Goal: Task Accomplishment & Management: Complete application form

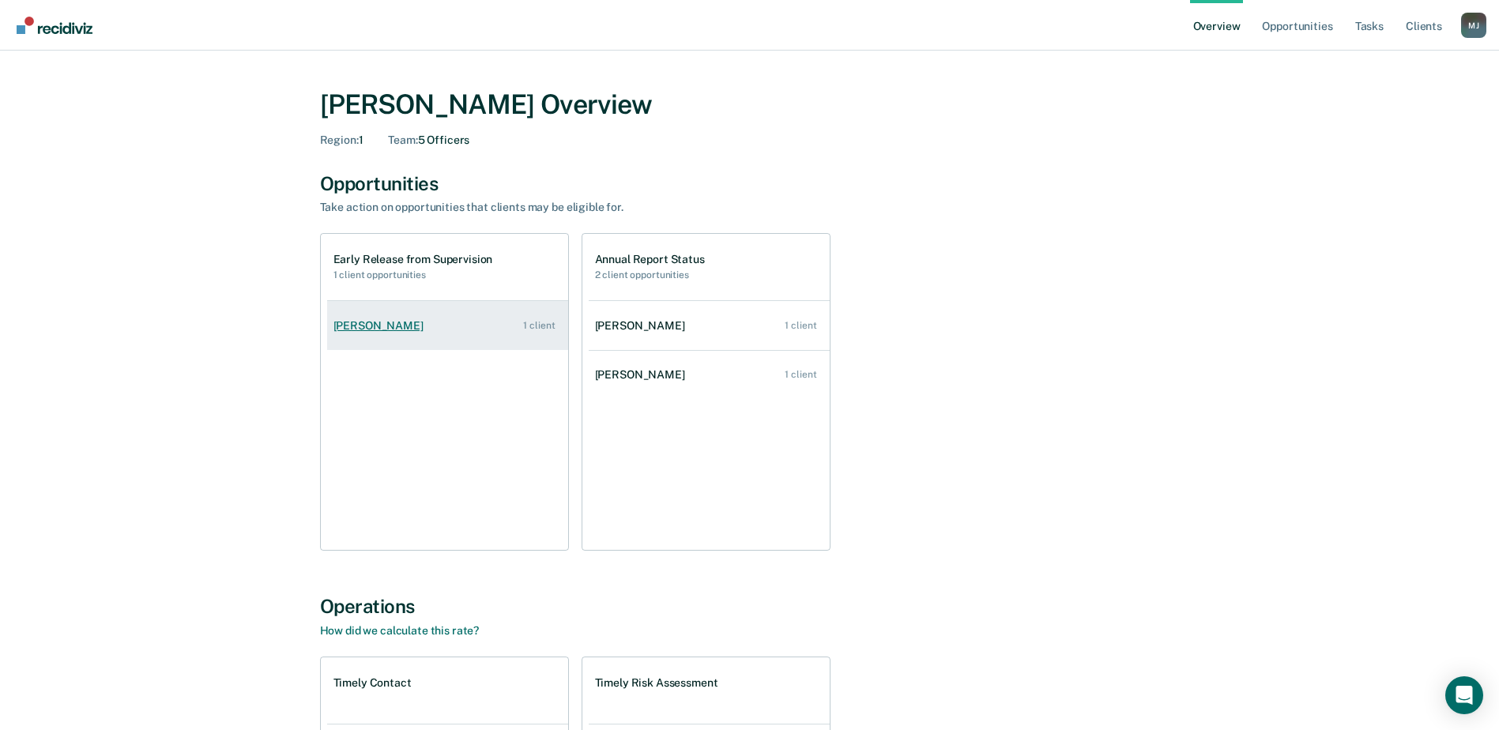
click at [425, 330] on link "[PERSON_NAME] 1 client" at bounding box center [447, 325] width 241 height 45
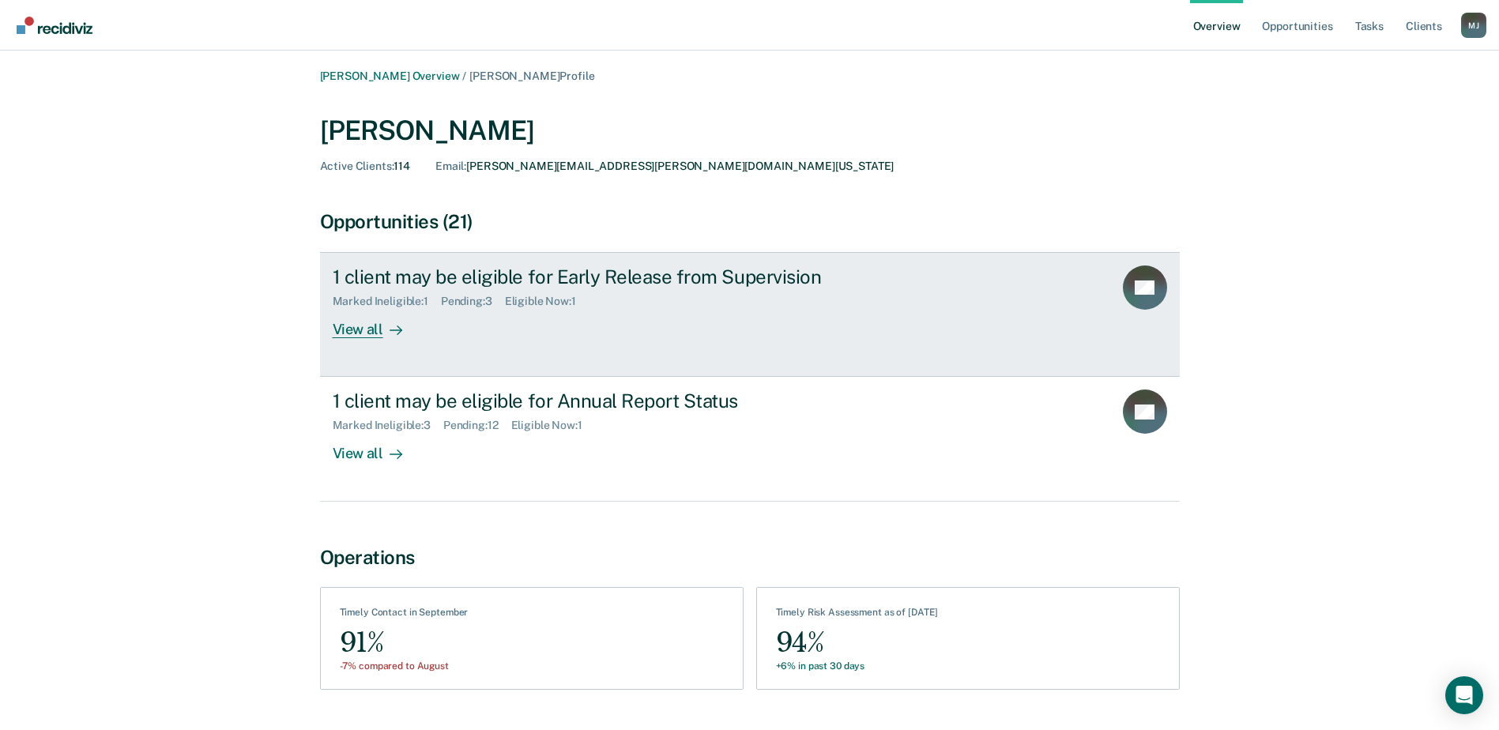
click at [726, 318] on div "1 client may be eligible for Early Release from Supervision Marked Ineligible :…" at bounding box center [629, 301] width 592 height 73
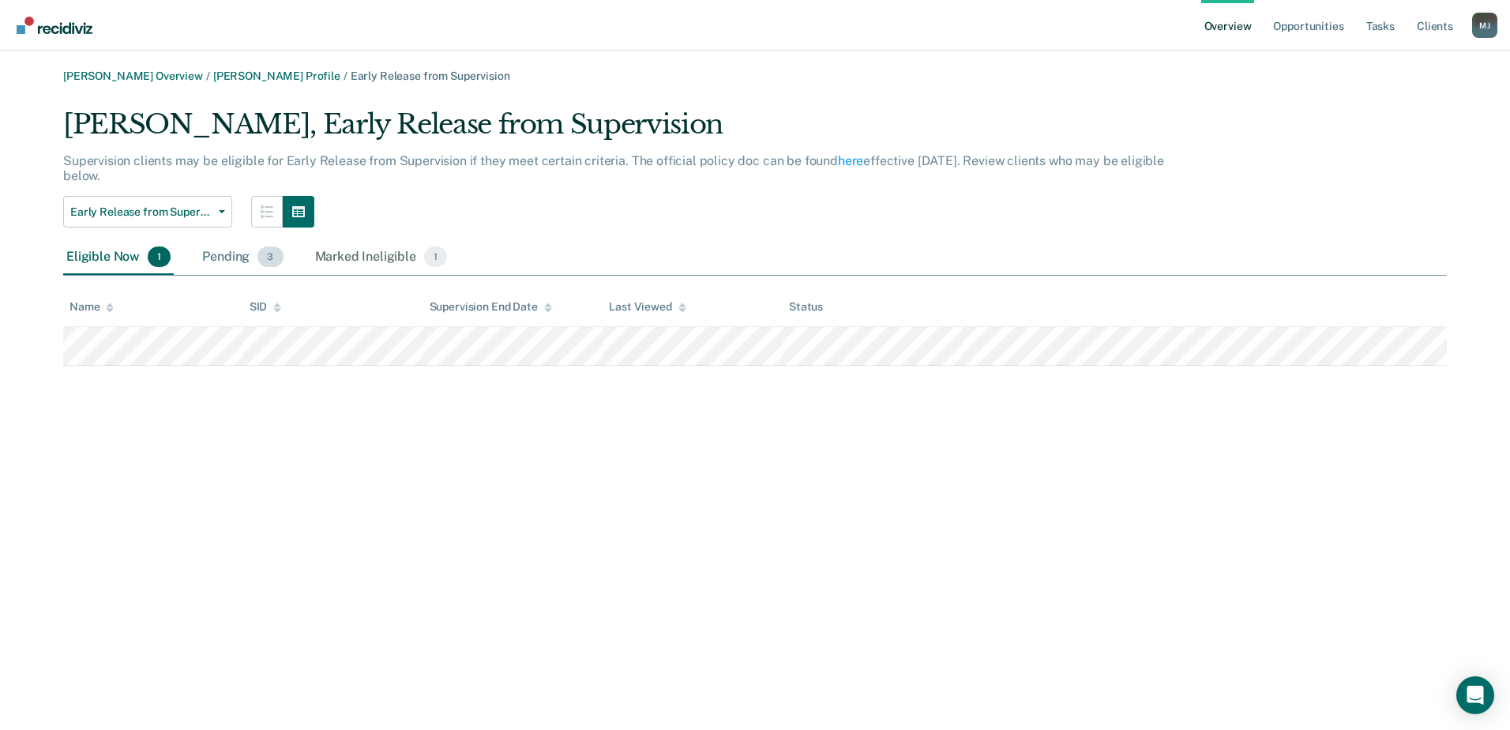
click at [247, 264] on div "Pending 3" at bounding box center [242, 257] width 87 height 35
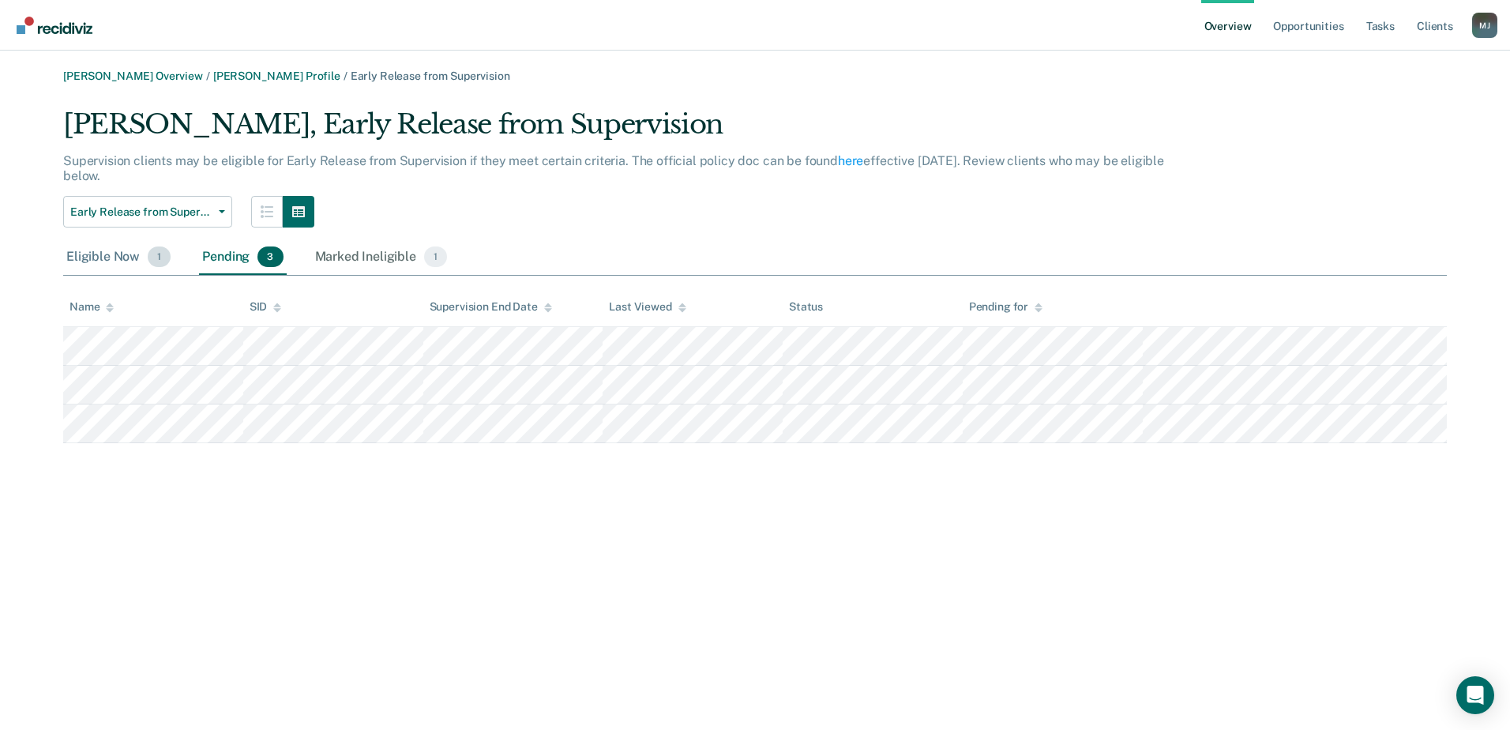
click at [107, 251] on div "Eligible Now 1" at bounding box center [118, 257] width 111 height 35
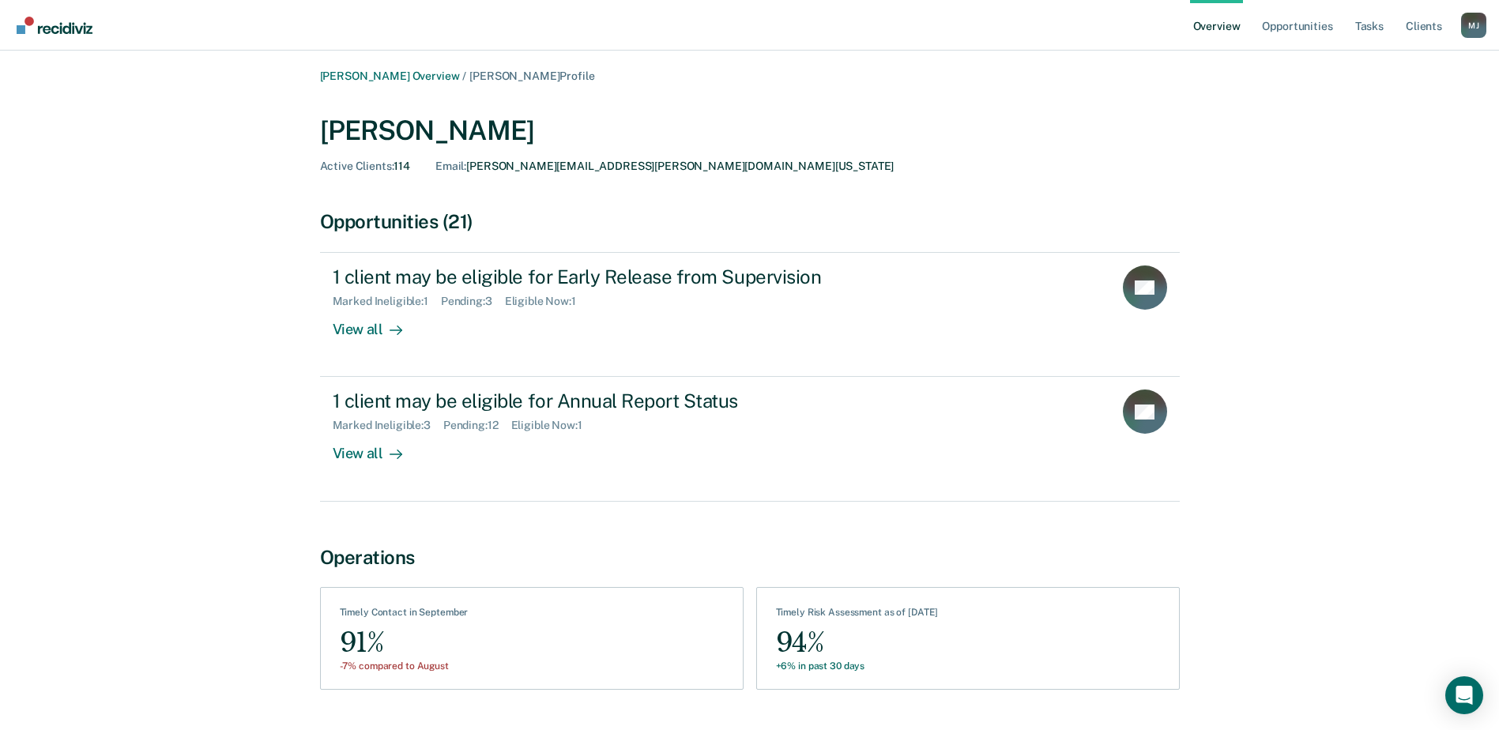
click at [1207, 12] on link "Overview" at bounding box center [1217, 25] width 54 height 51
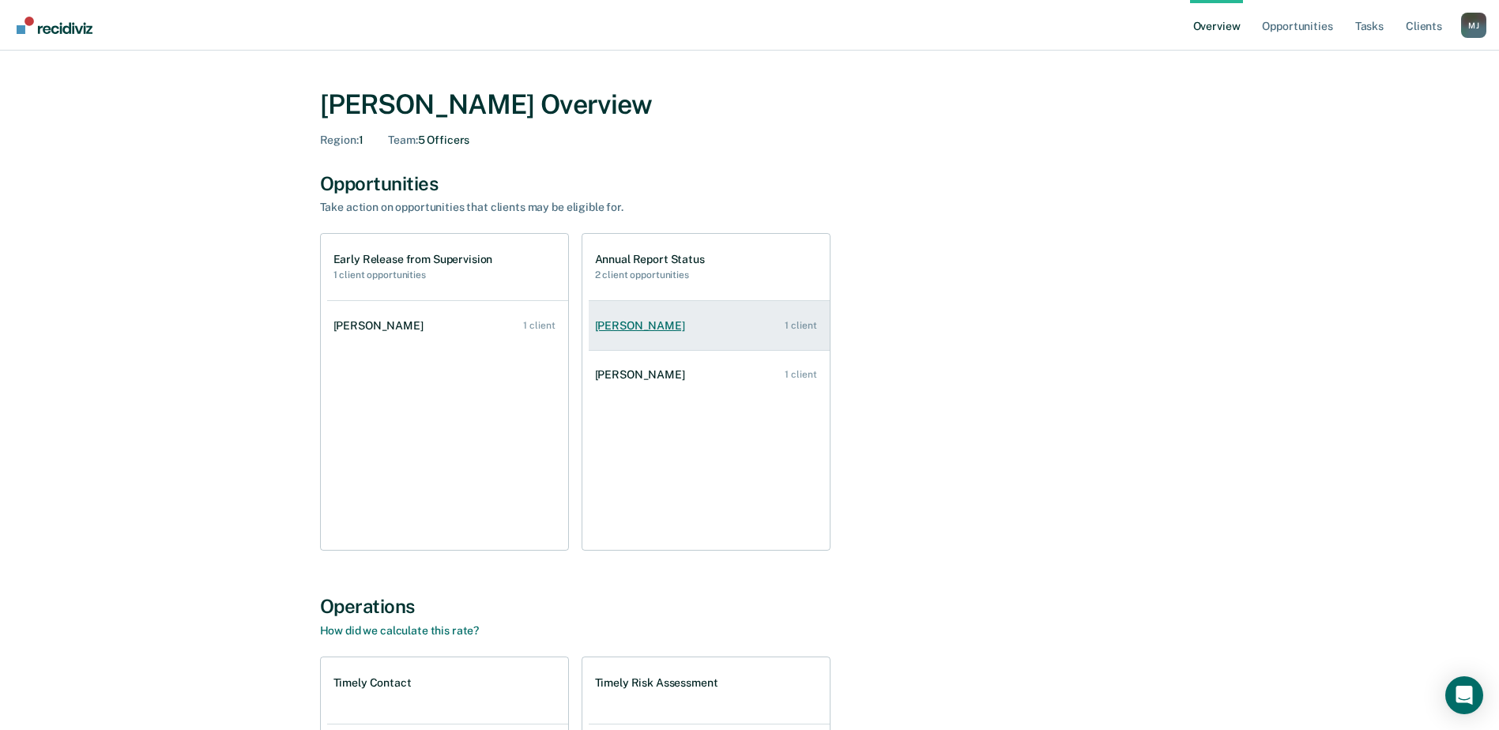
click at [743, 325] on link "[PERSON_NAME] 1 client" at bounding box center [709, 325] width 241 height 45
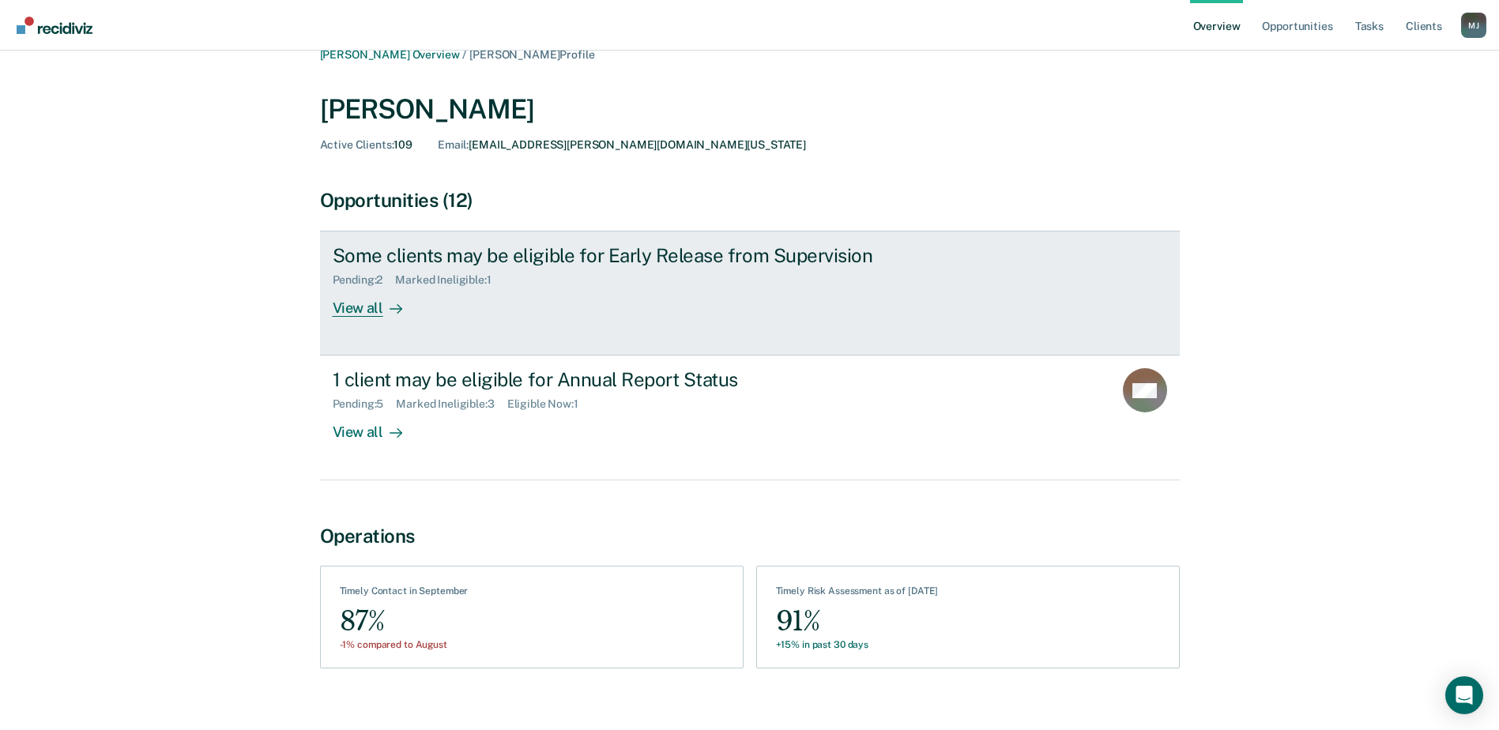
scroll to position [42, 0]
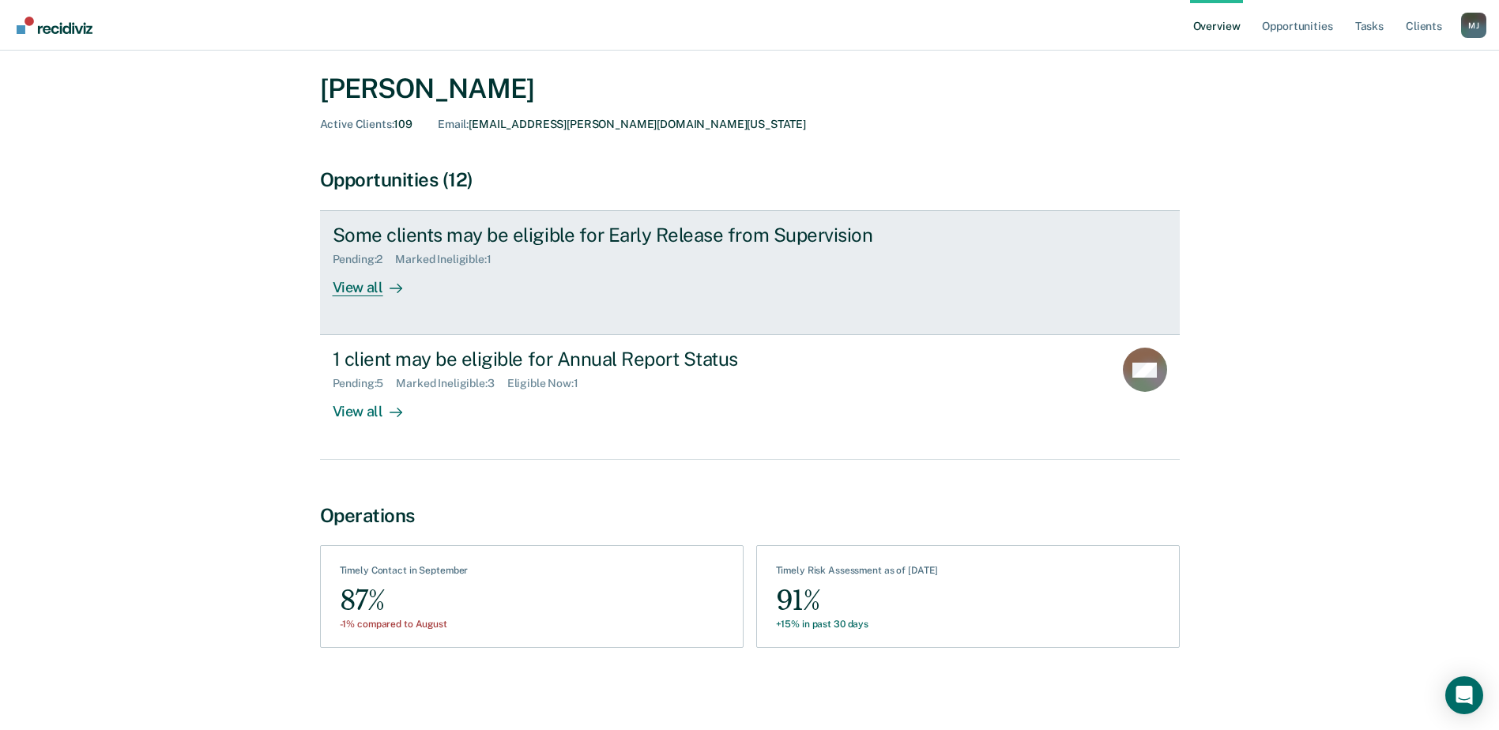
click at [600, 274] on div "Some clients may be eligible for Early Release from Supervision Pending : 2 Mar…" at bounding box center [629, 260] width 592 height 73
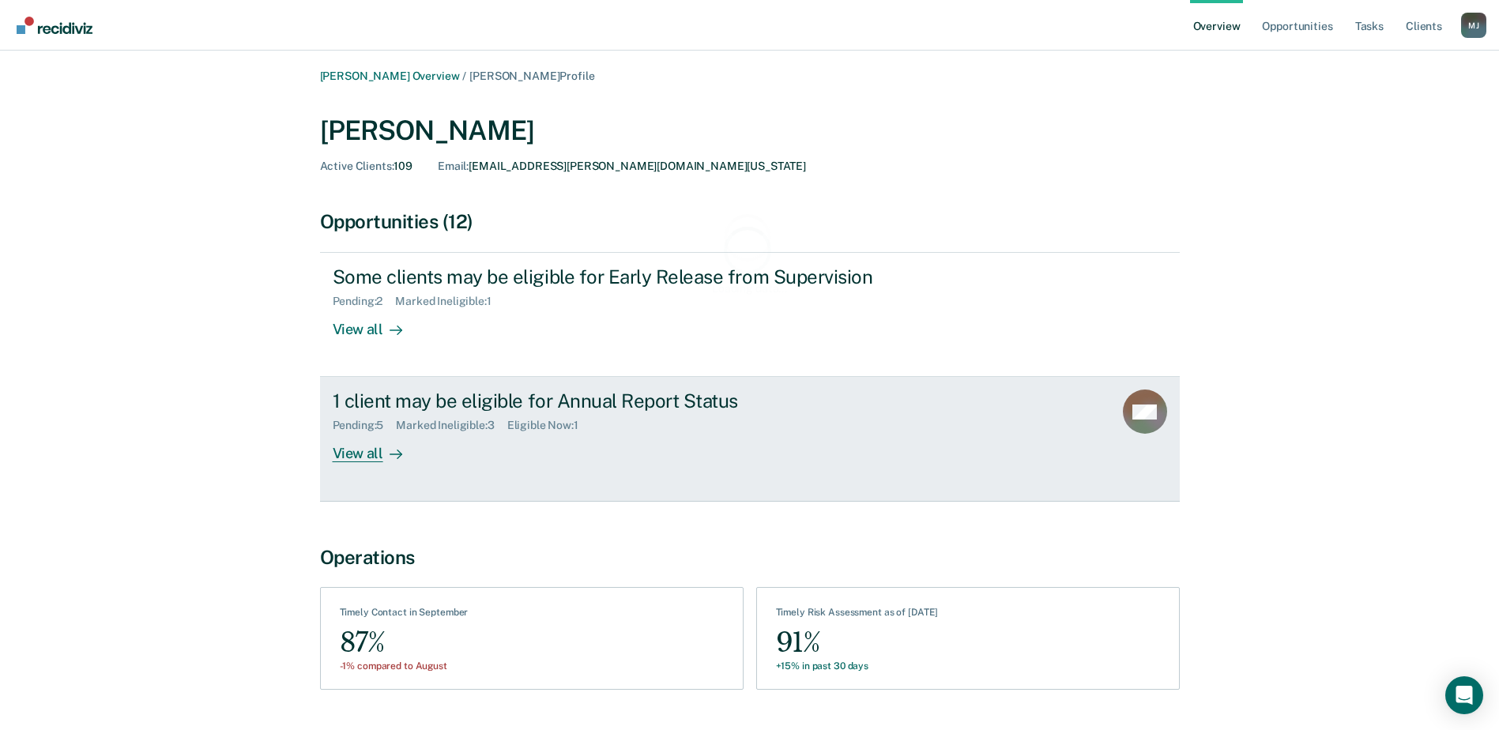
click at [524, 449] on div "1 client may be eligible for Annual Report Status Pending : 5 Marked Ineligible…" at bounding box center [629, 425] width 592 height 73
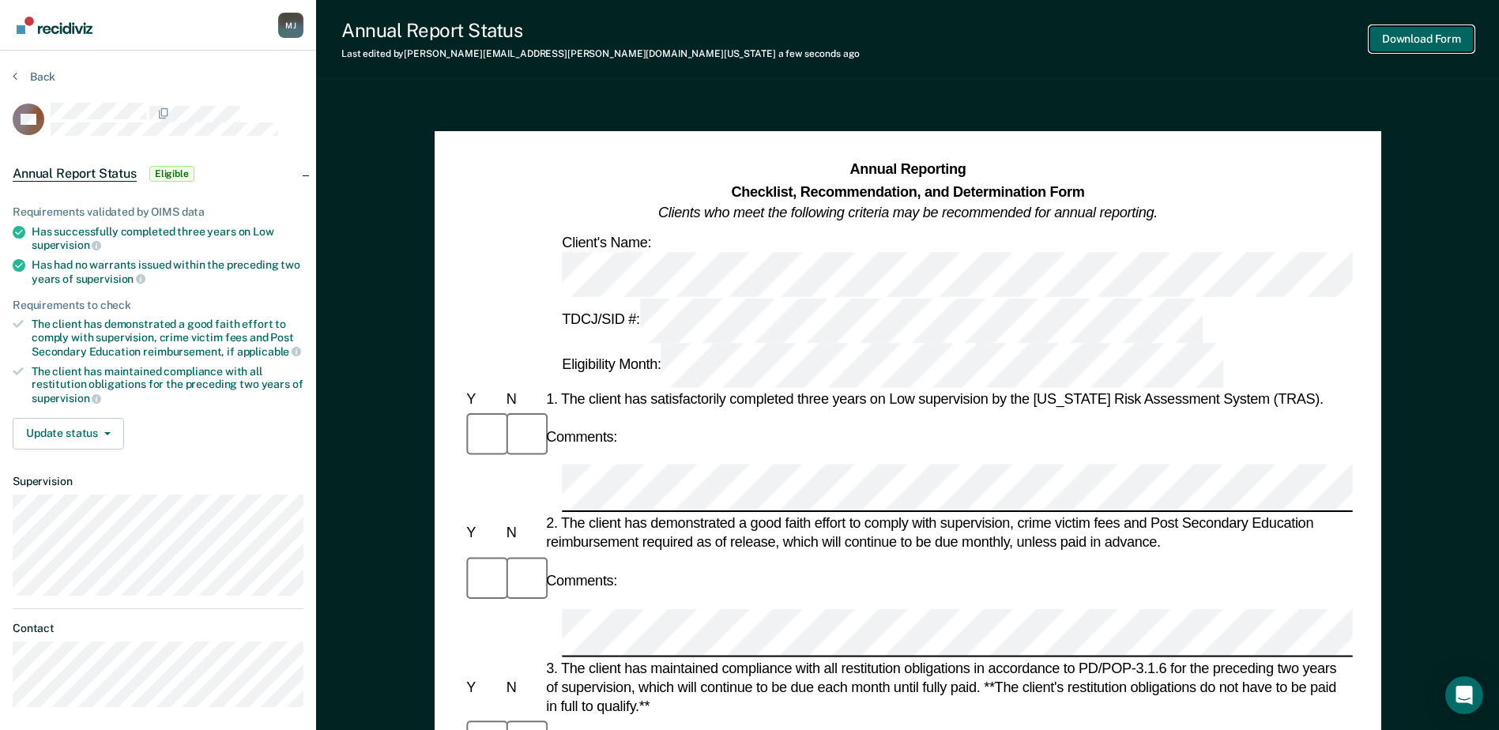
click at [1407, 33] on button "Download Form" at bounding box center [1421, 39] width 104 height 26
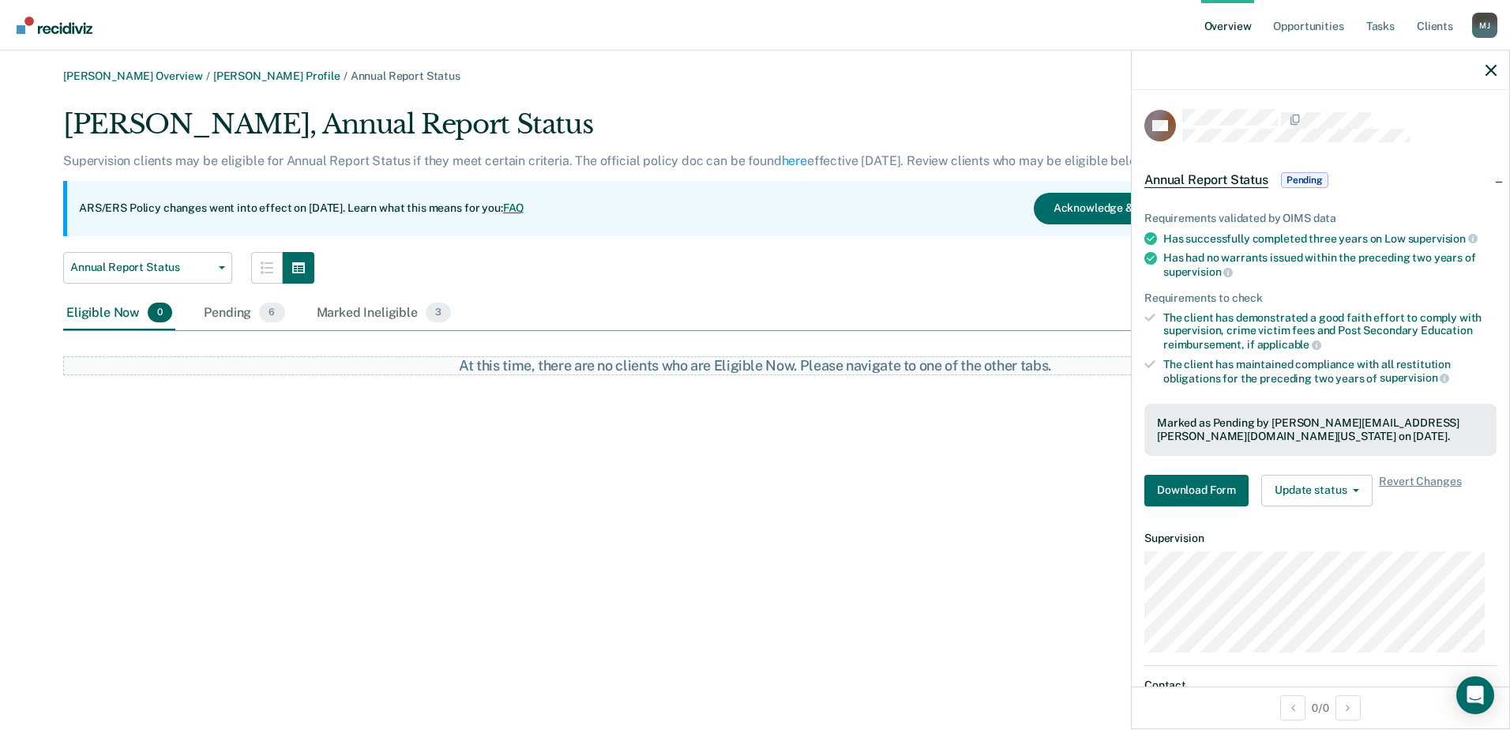
click at [802, 256] on div "Annual Report Status Annual Report Status Early Release from Supervision" at bounding box center [629, 268] width 1133 height 32
drag, startPoint x: 303, startPoint y: 494, endPoint x: 310, endPoint y: 481, distance: 14.1
click at [306, 493] on div "[PERSON_NAME] Overview / [PERSON_NAME] Profile / Annual Report Status [PERSON_N…" at bounding box center [755, 375] width 1473 height 610
click at [1493, 73] on icon "button" at bounding box center [1491, 70] width 11 height 11
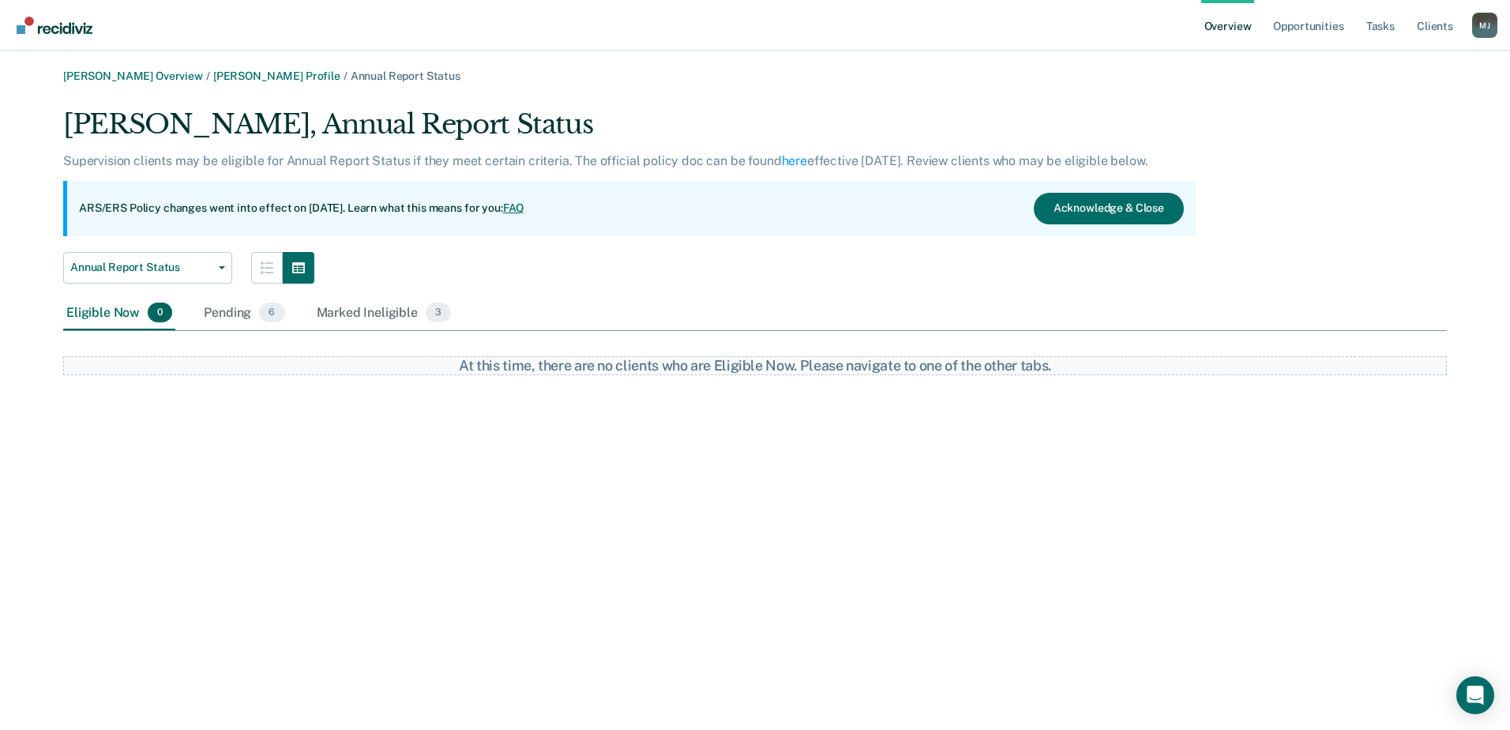
click at [1232, 24] on link "Overview" at bounding box center [1229, 25] width 54 height 51
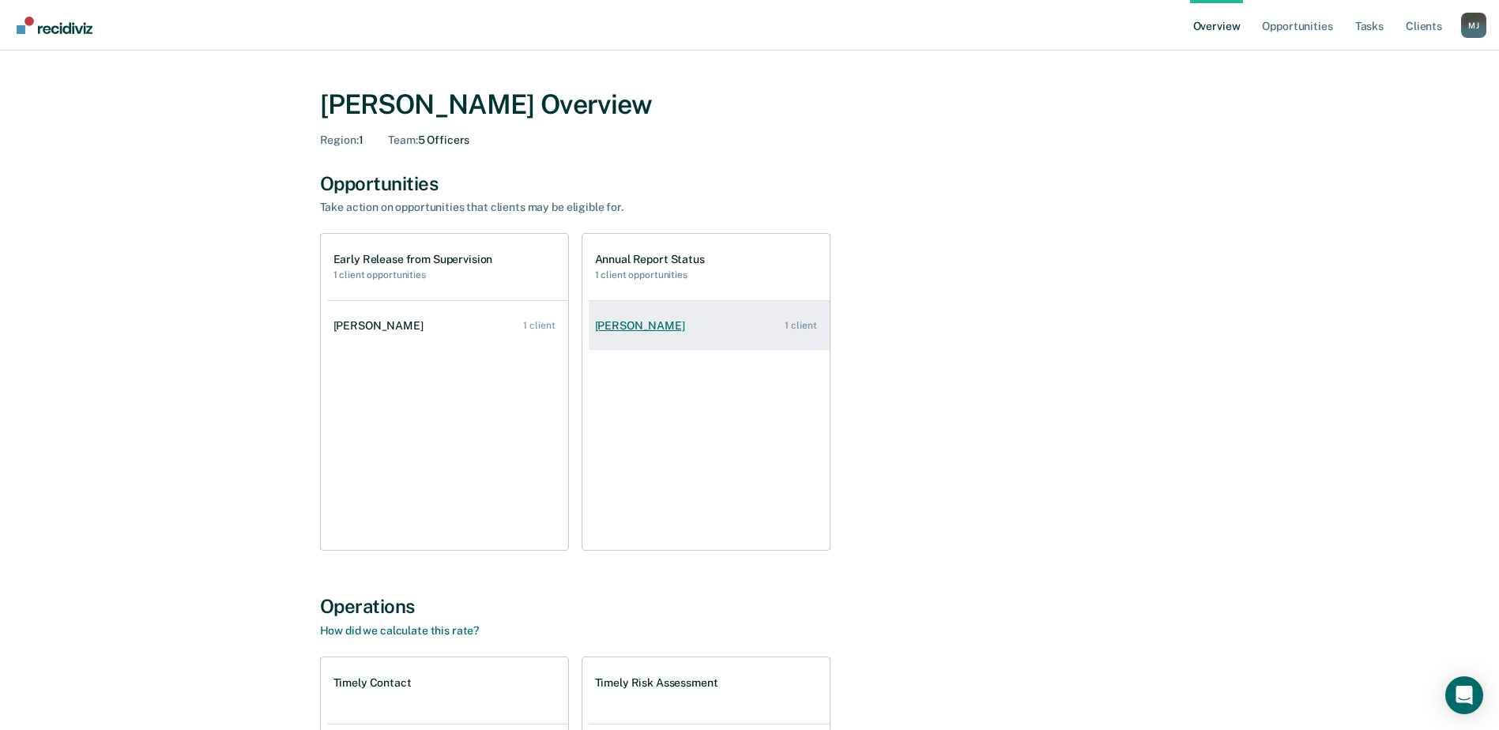
click at [660, 325] on div "[PERSON_NAME]" at bounding box center [643, 325] width 96 height 13
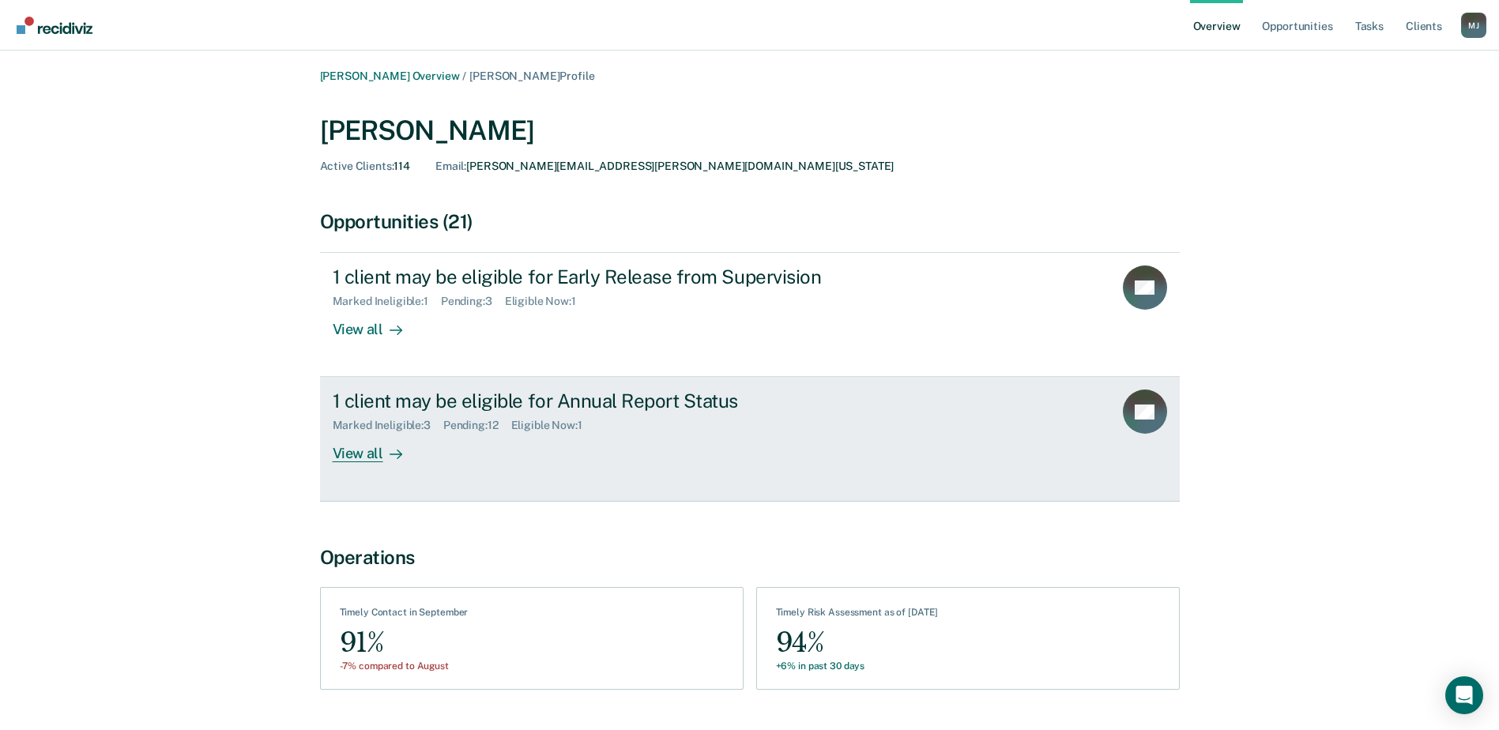
click at [622, 413] on div "Marked Ineligible : 3 Pending : 12 Eligible Now : 1" at bounding box center [610, 422] width 555 height 20
